Goal: Communication & Community: Answer question/provide support

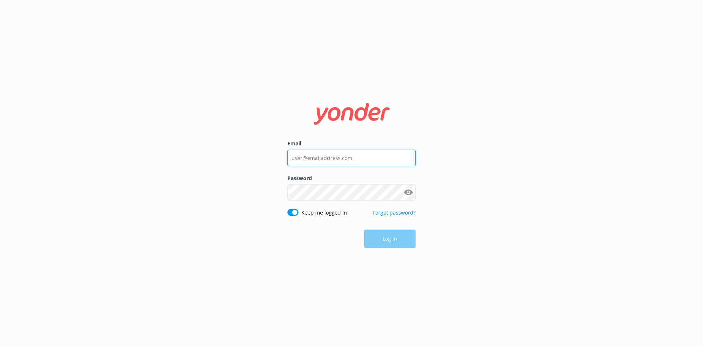
type input "[EMAIL_ADDRESS][DOMAIN_NAME]"
click at [387, 236] on div "Log in" at bounding box center [351, 239] width 128 height 18
click at [387, 237] on button "Log in" at bounding box center [389, 239] width 51 height 18
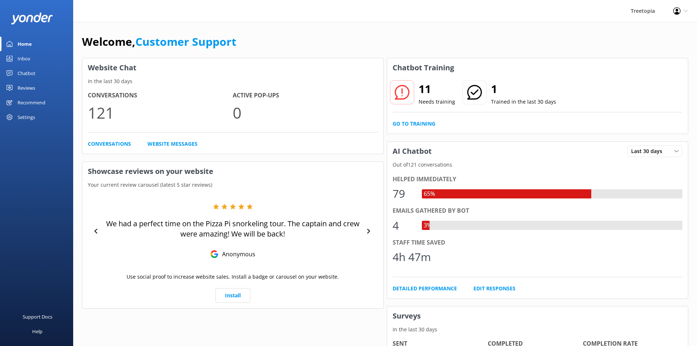
click at [20, 56] on div "Inbox" at bounding box center [24, 58] width 13 height 15
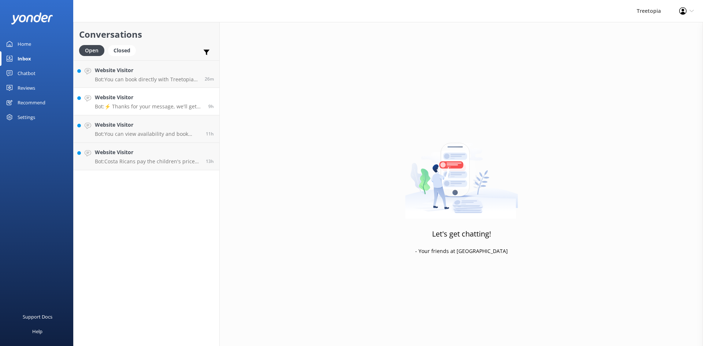
click at [177, 91] on link "Website Visitor Bot: ⚡ Thanks for your message, we'll get back to you as soon a…" at bounding box center [147, 101] width 146 height 27
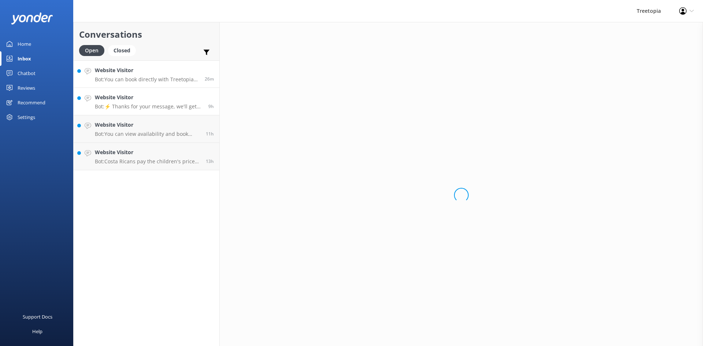
click at [191, 80] on p "Bot: You can book directly with Treetopia by visiting our website at [URL][DOMA…" at bounding box center [147, 79] width 104 height 7
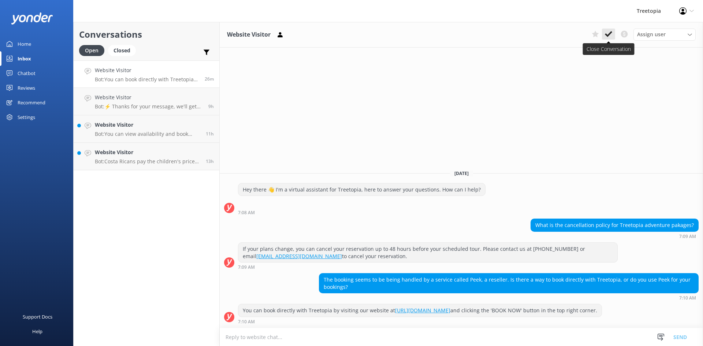
click at [605, 36] on icon at bounding box center [608, 33] width 7 height 7
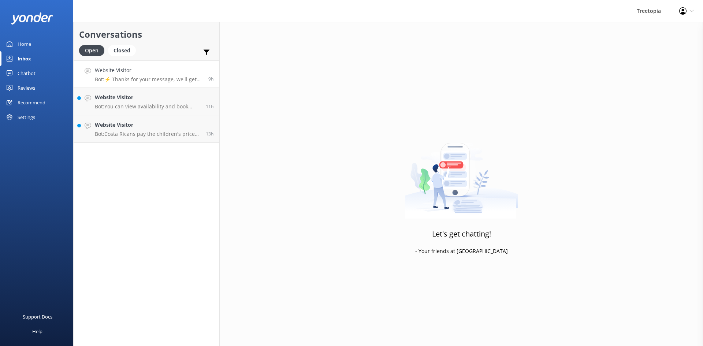
click at [146, 72] on h4 "Website Visitor" at bounding box center [149, 70] width 108 height 8
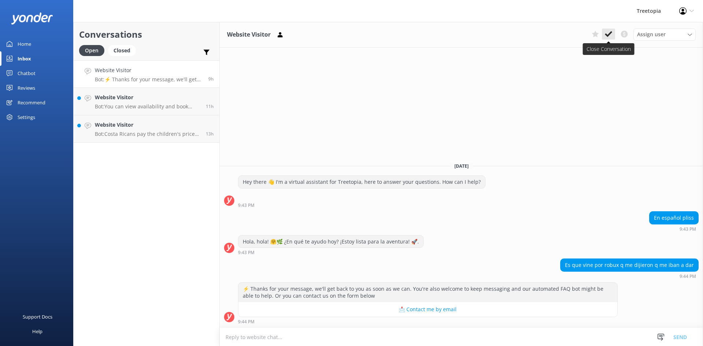
click at [607, 34] on use at bounding box center [608, 34] width 7 height 6
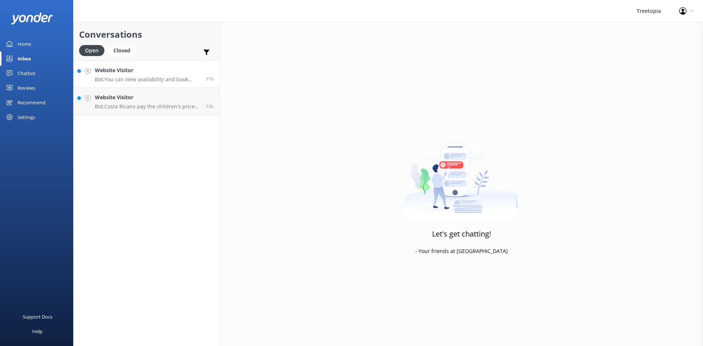
click at [107, 74] on h4 "Website Visitor" at bounding box center [147, 70] width 105 height 8
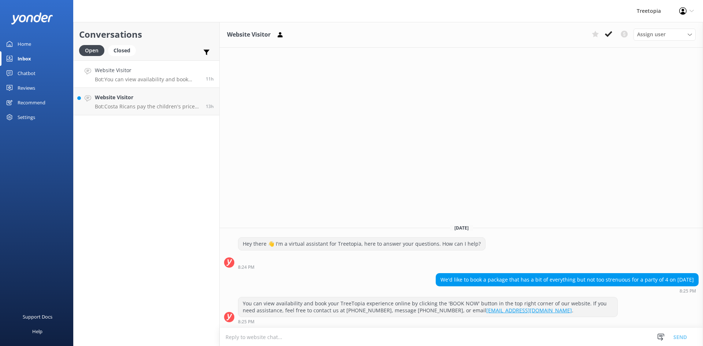
drag, startPoint x: 604, startPoint y: 38, endPoint x: 587, endPoint y: 44, distance: 18.0
click at [603, 38] on button at bounding box center [608, 34] width 13 height 11
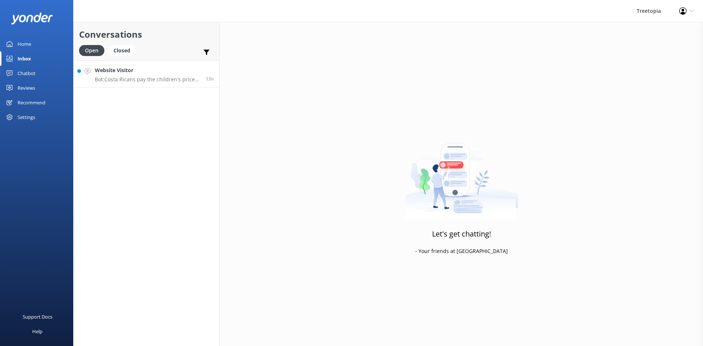
click at [135, 75] on div "Website Visitor Bot: Costa [DEMOGRAPHIC_DATA] pay the children's price for all …" at bounding box center [147, 74] width 105 height 16
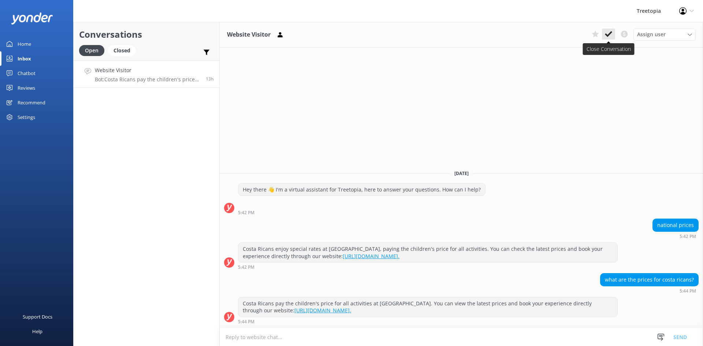
click at [608, 34] on icon at bounding box center [608, 33] width 7 height 7
